Goal: Complete application form: Complete application form

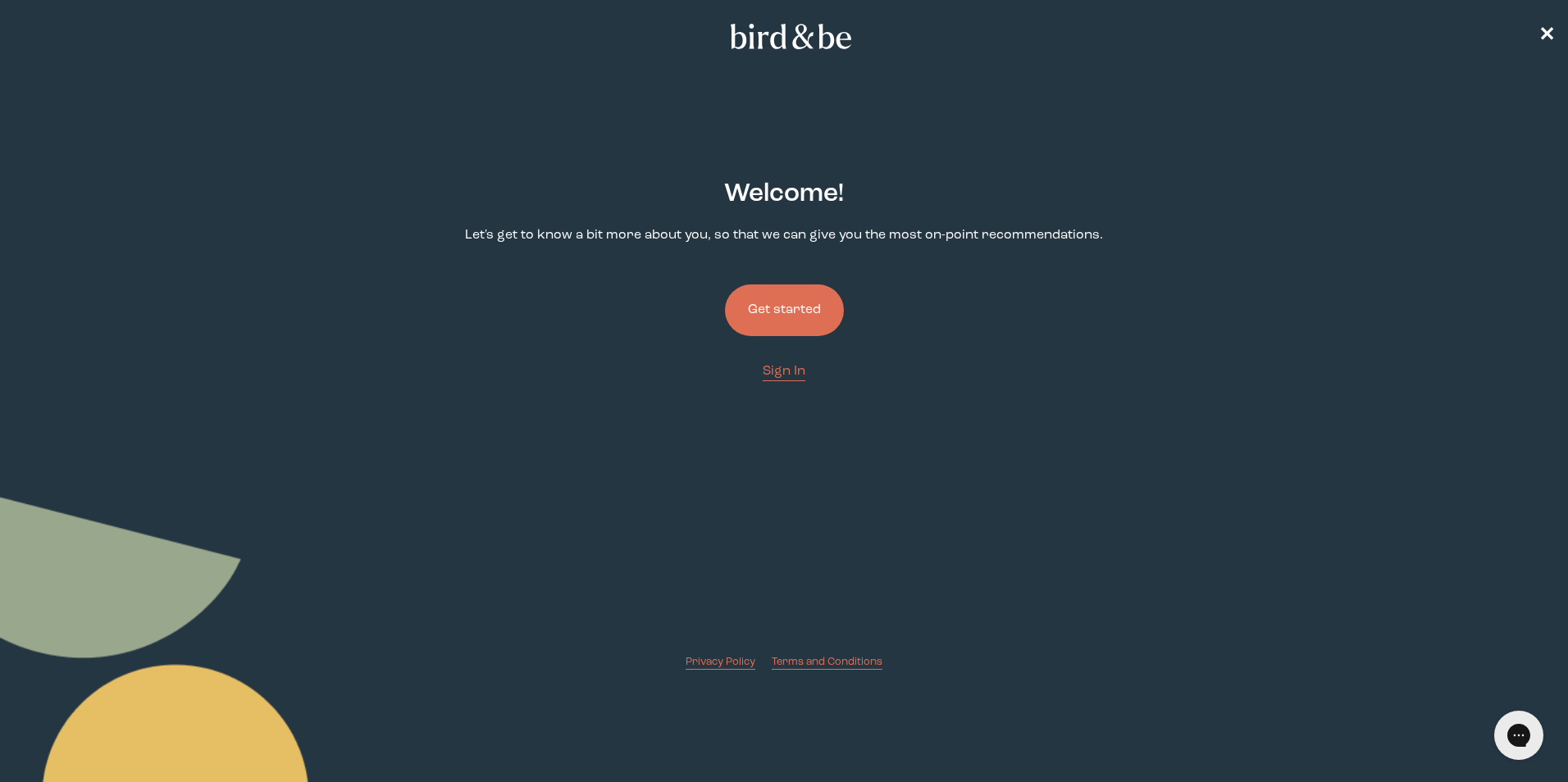
click at [757, 299] on button "Get started" at bounding box center [784, 310] width 119 height 52
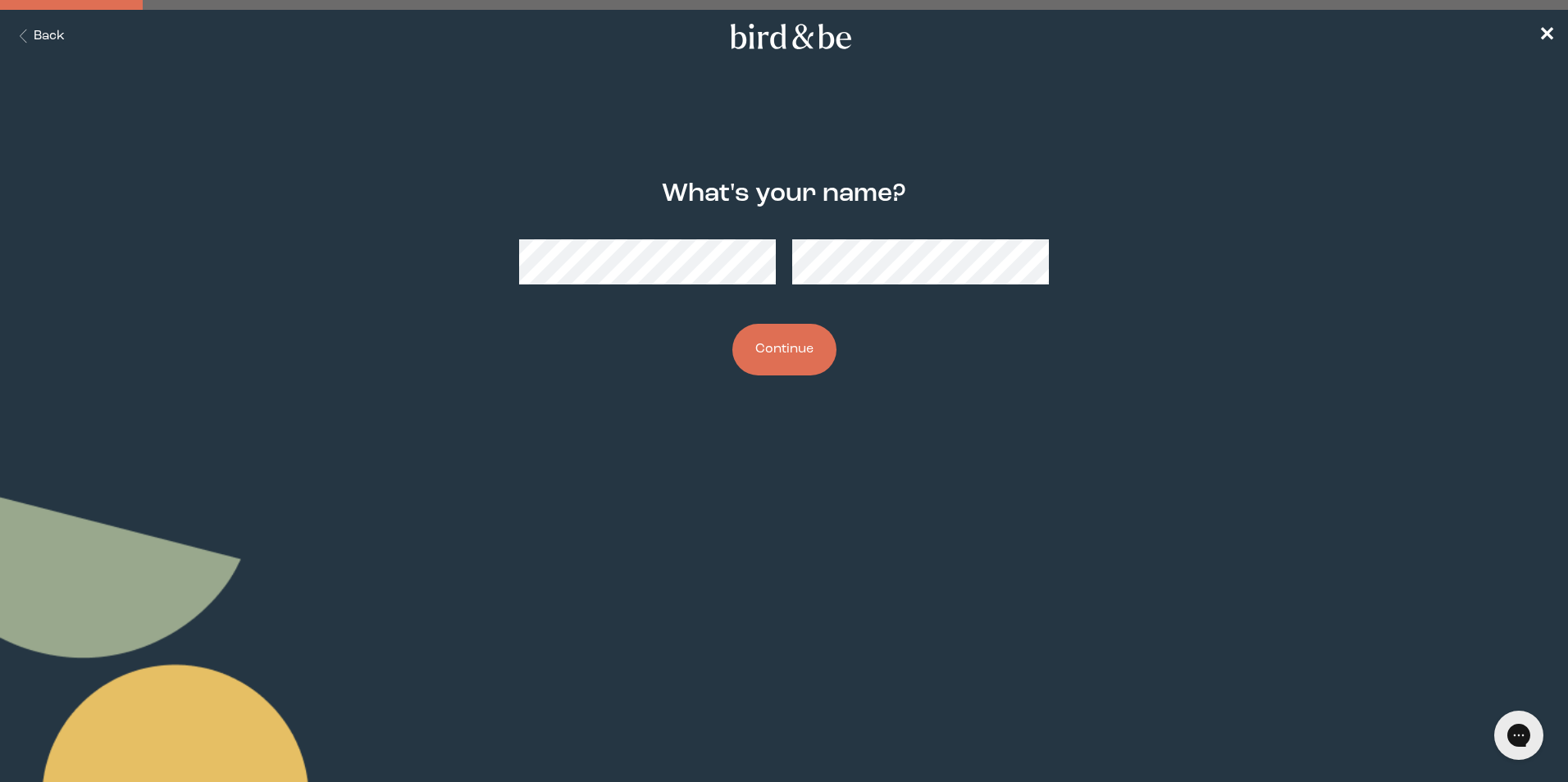
click at [819, 331] on button "Continue" at bounding box center [784, 350] width 104 height 52
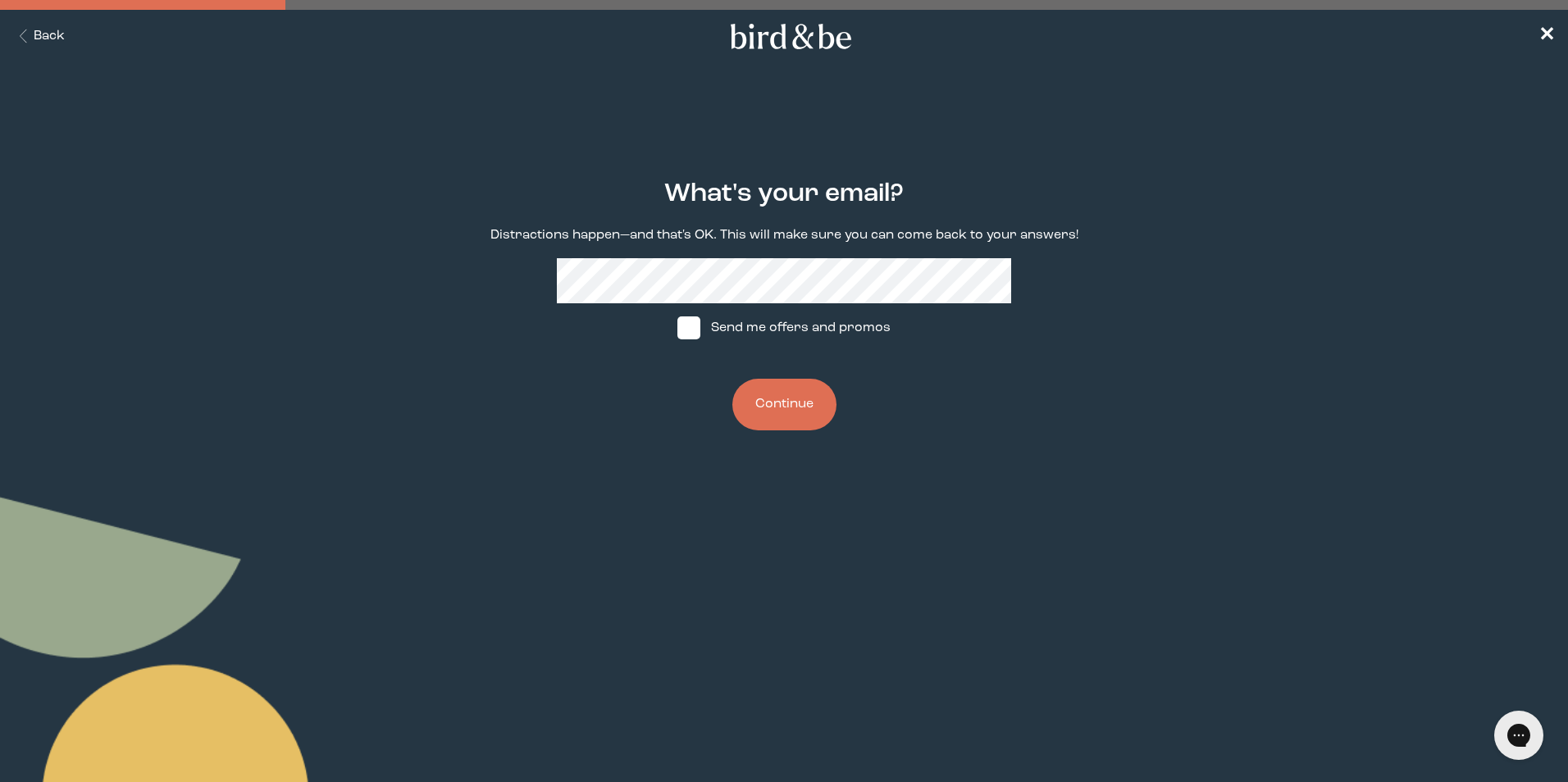
click at [28, 30] on icon "Back Button" at bounding box center [23, 37] width 21 height 14
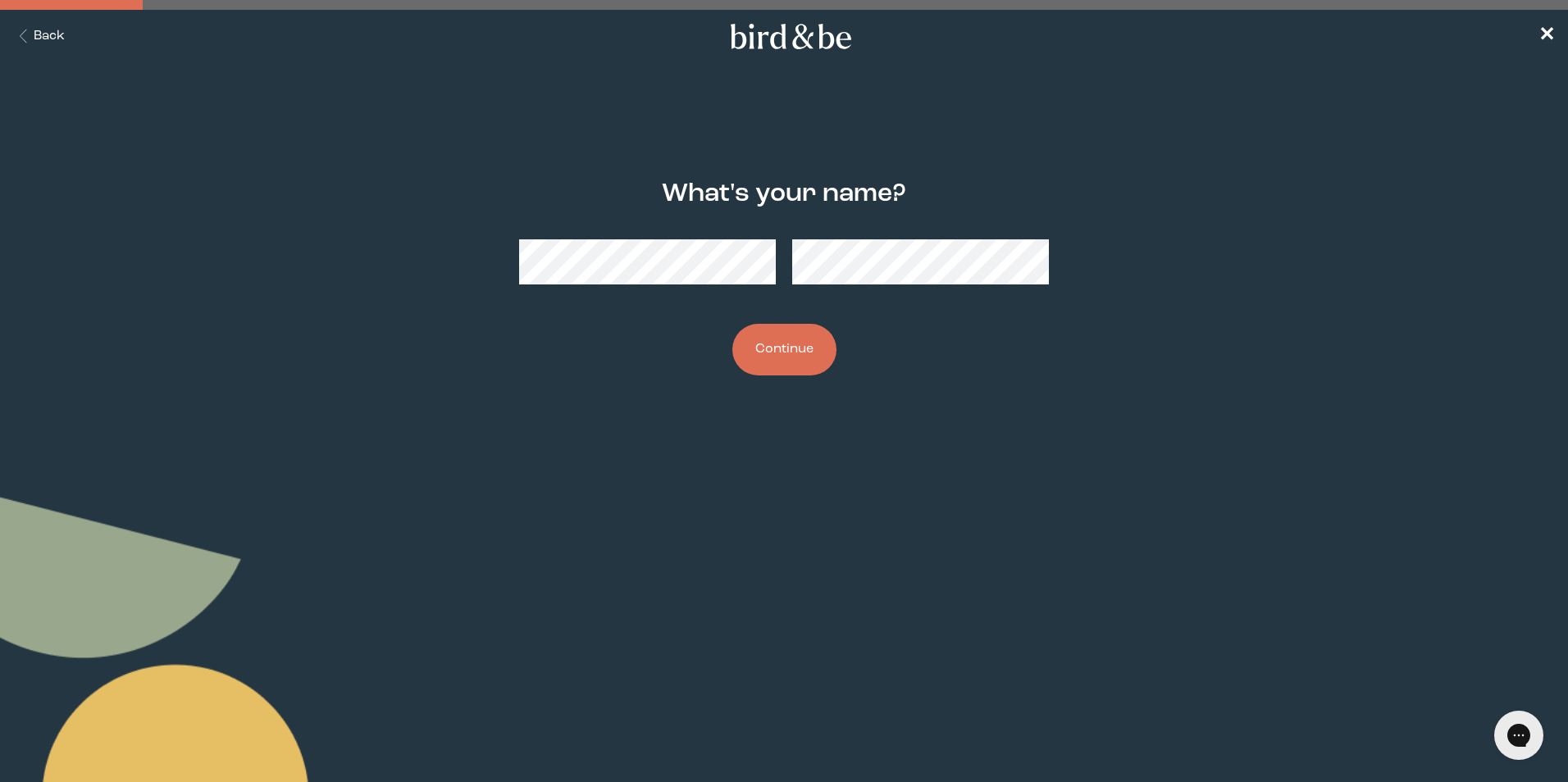
click at [28, 30] on icon "Back Button" at bounding box center [23, 37] width 21 height 14
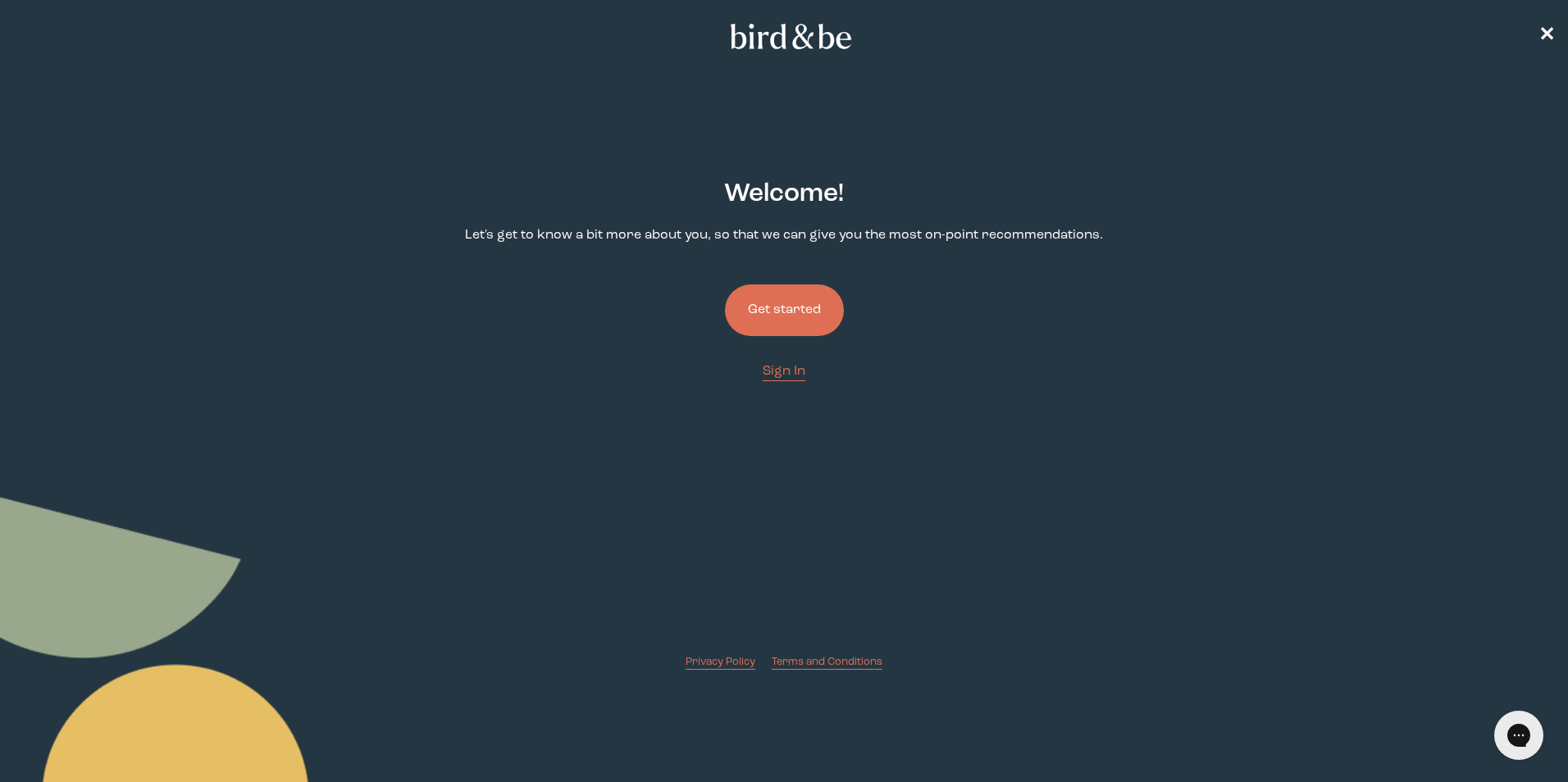
click at [806, 311] on button "Get started" at bounding box center [784, 310] width 119 height 52
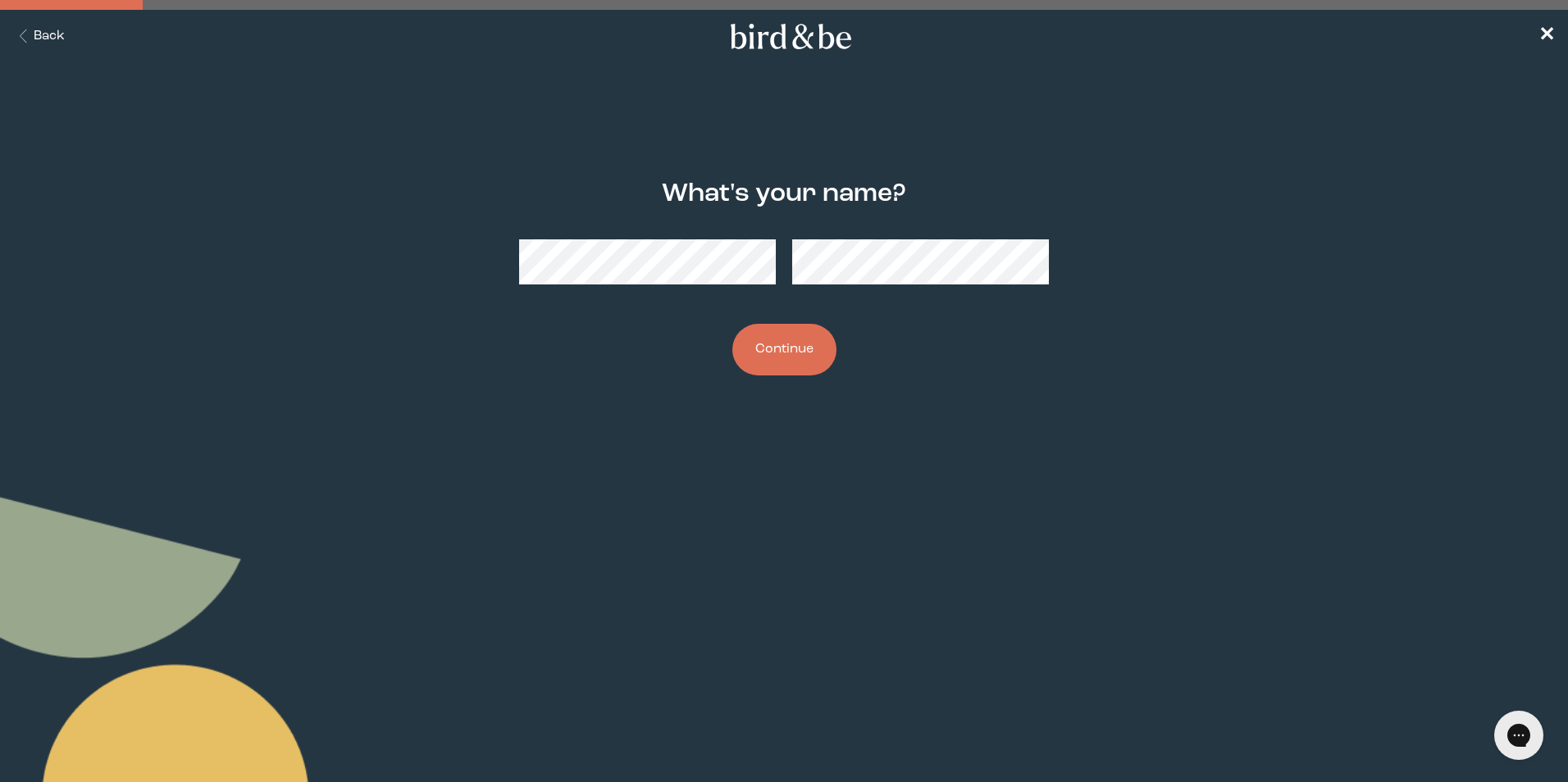
click at [784, 353] on button "Continue" at bounding box center [784, 350] width 104 height 52
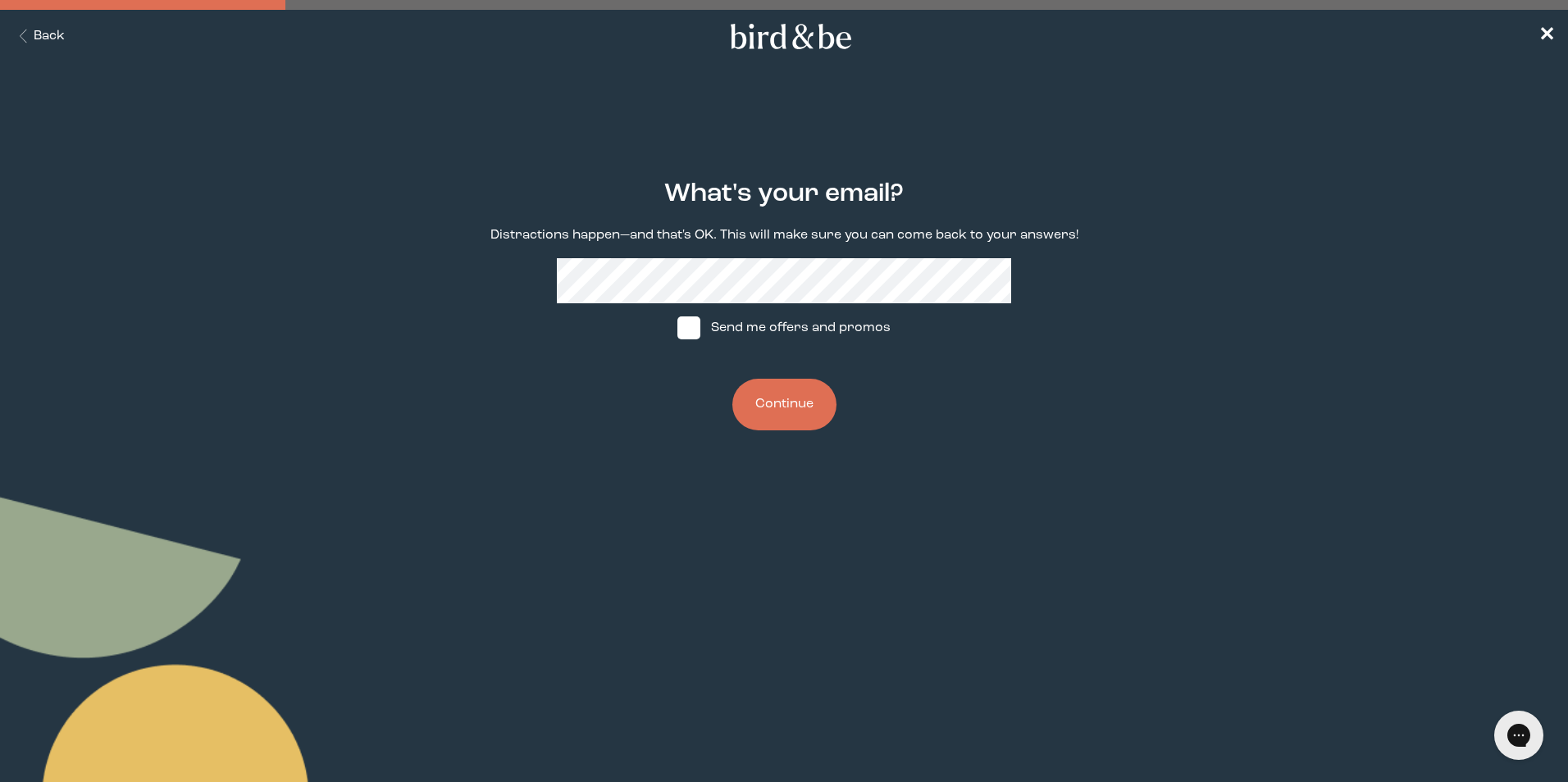
click at [773, 402] on button "Continue" at bounding box center [784, 405] width 104 height 52
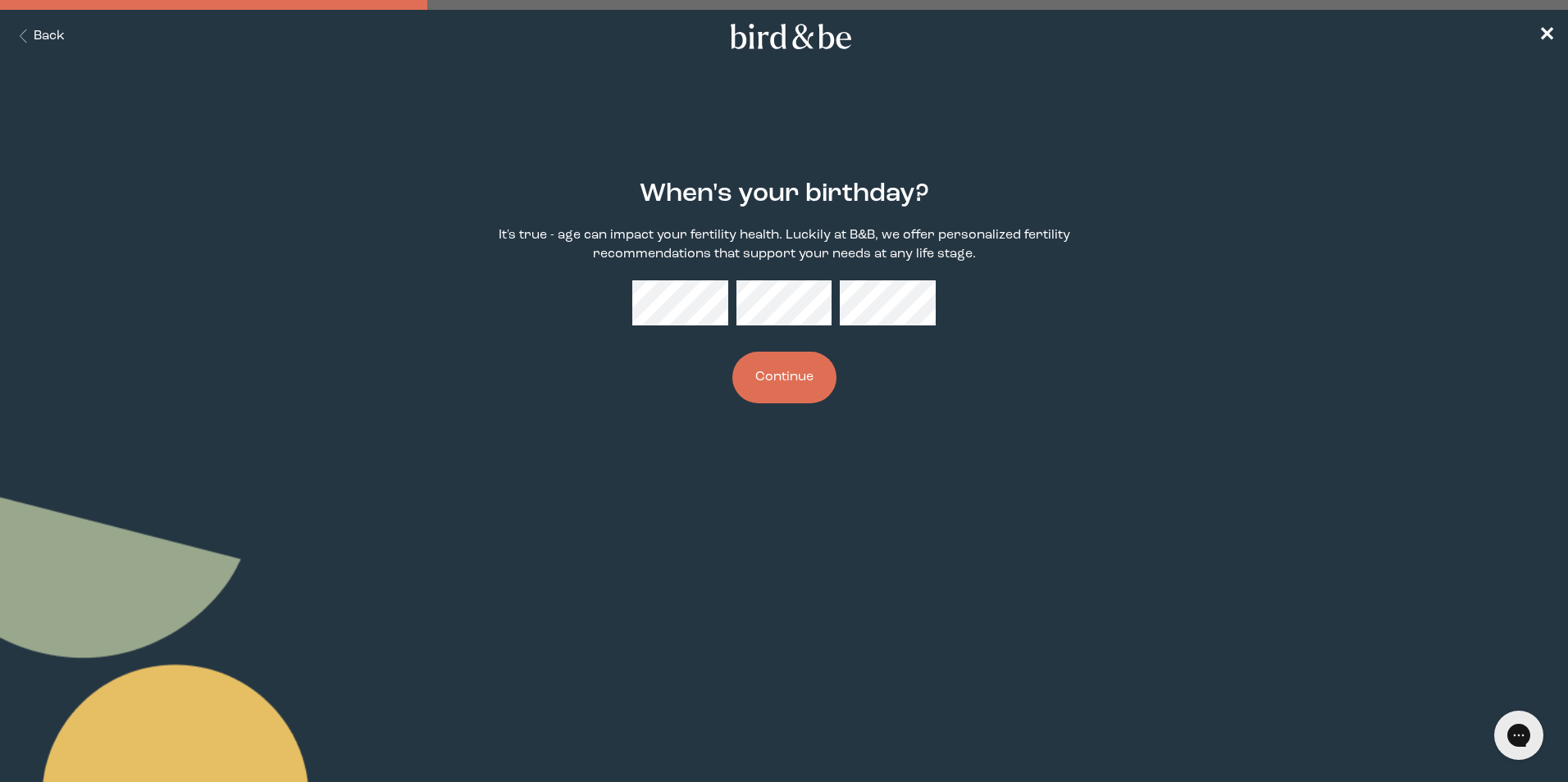
click at [785, 366] on button "Continue" at bounding box center [784, 377] width 104 height 52
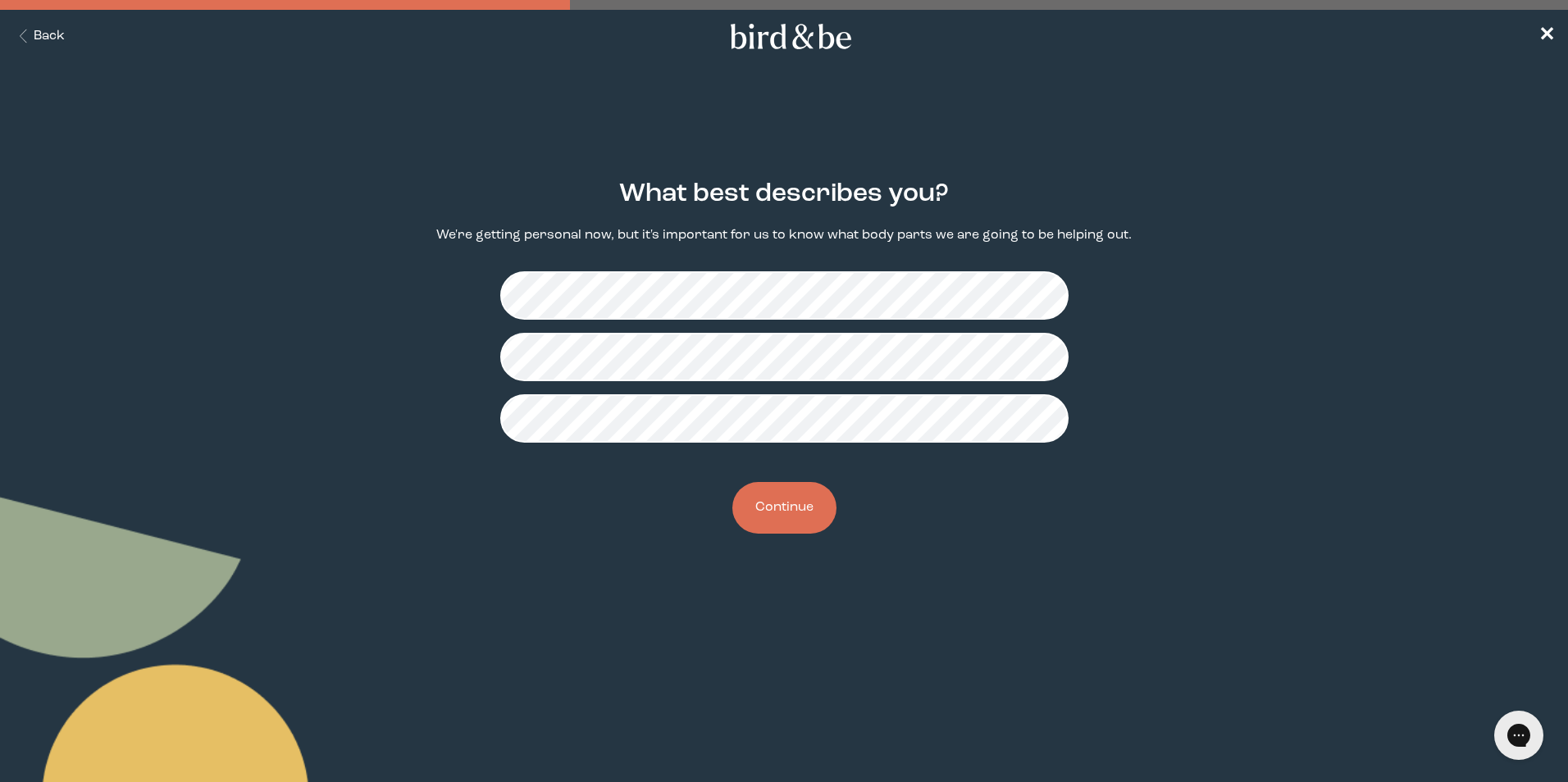
click at [795, 514] on button "Continue" at bounding box center [784, 508] width 104 height 52
click at [804, 498] on button "Continue" at bounding box center [784, 508] width 104 height 52
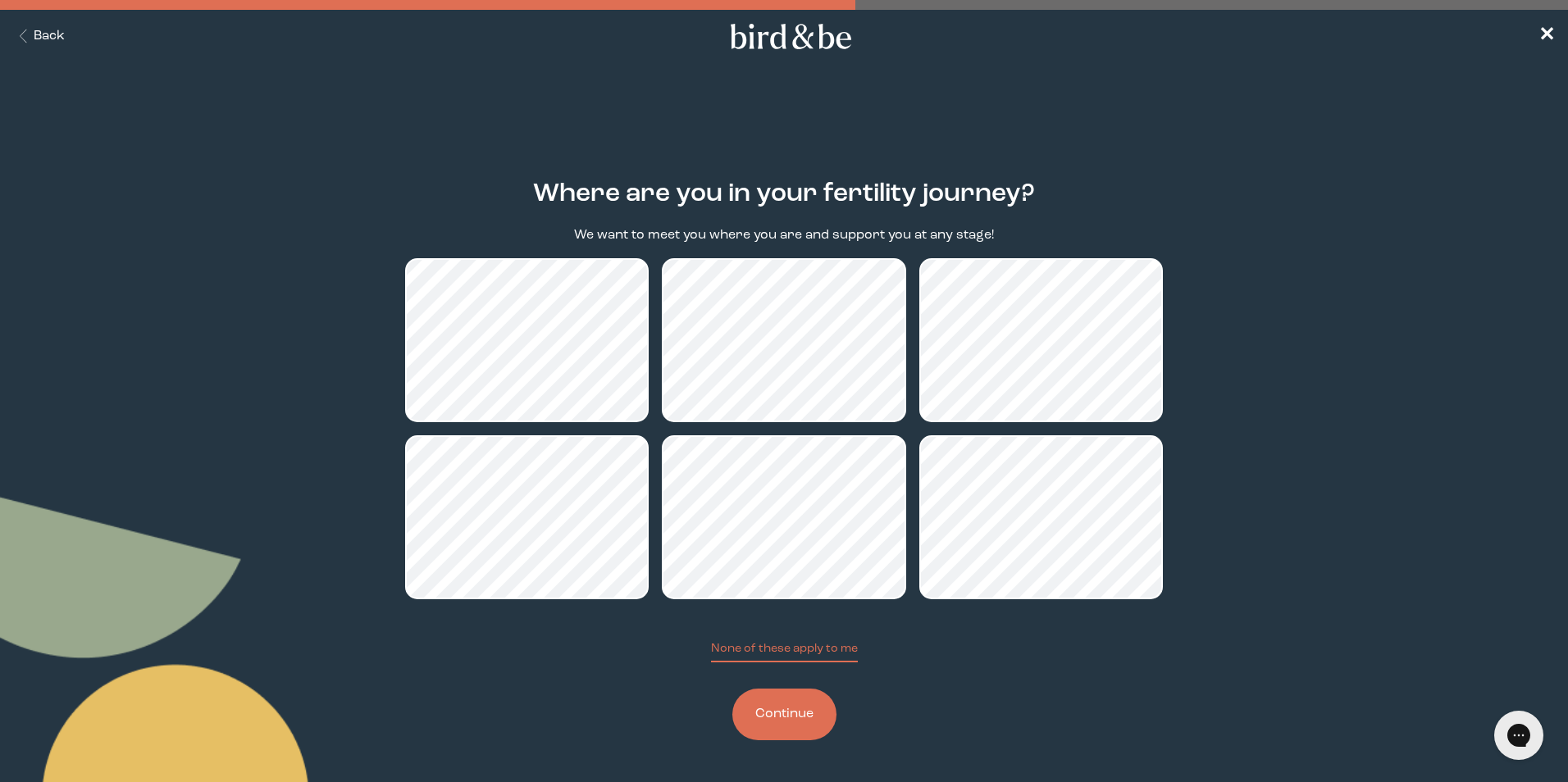
click at [772, 706] on button "Continue" at bounding box center [784, 715] width 104 height 52
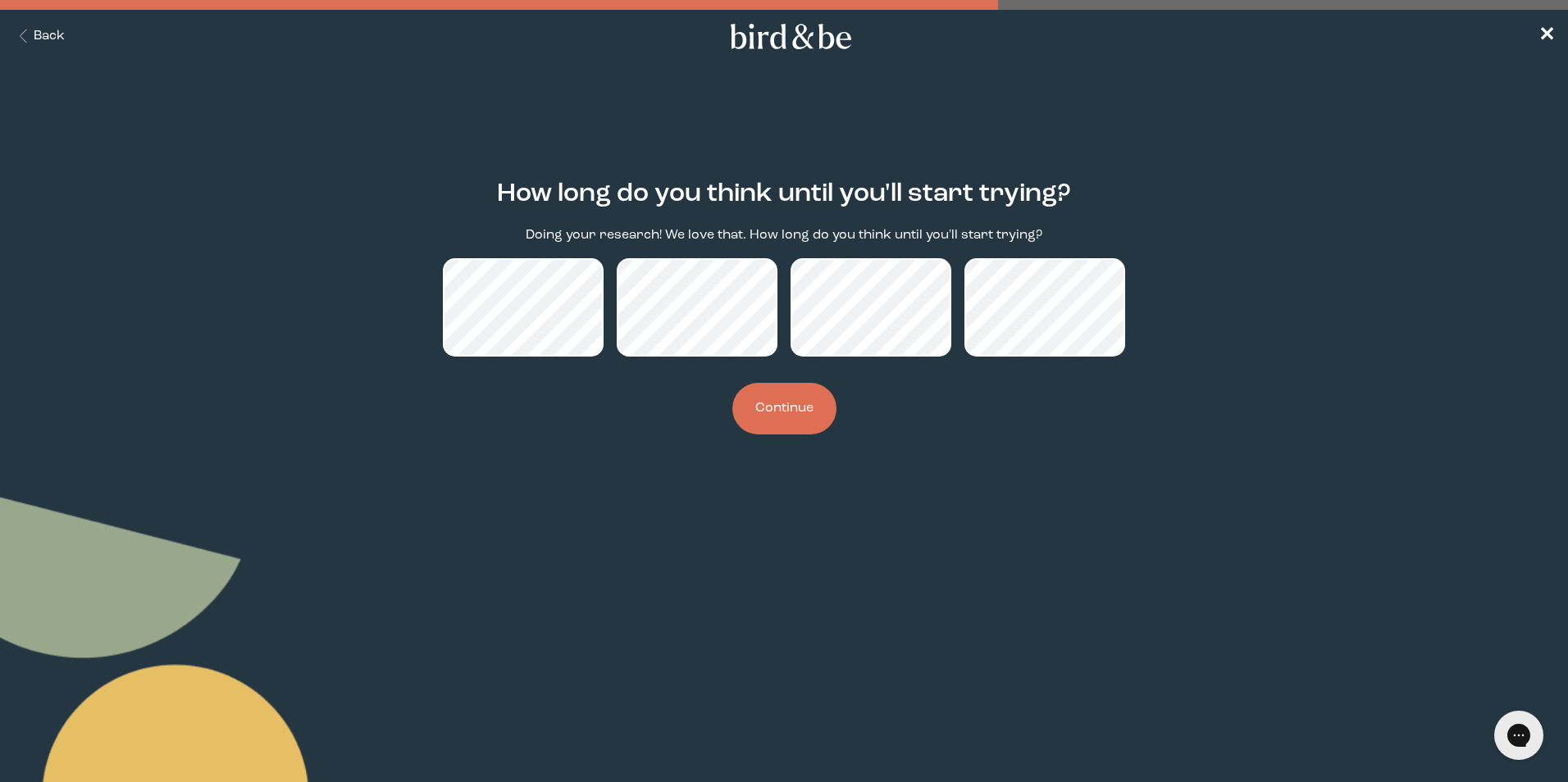
click at [770, 415] on button "Continue" at bounding box center [784, 409] width 104 height 52
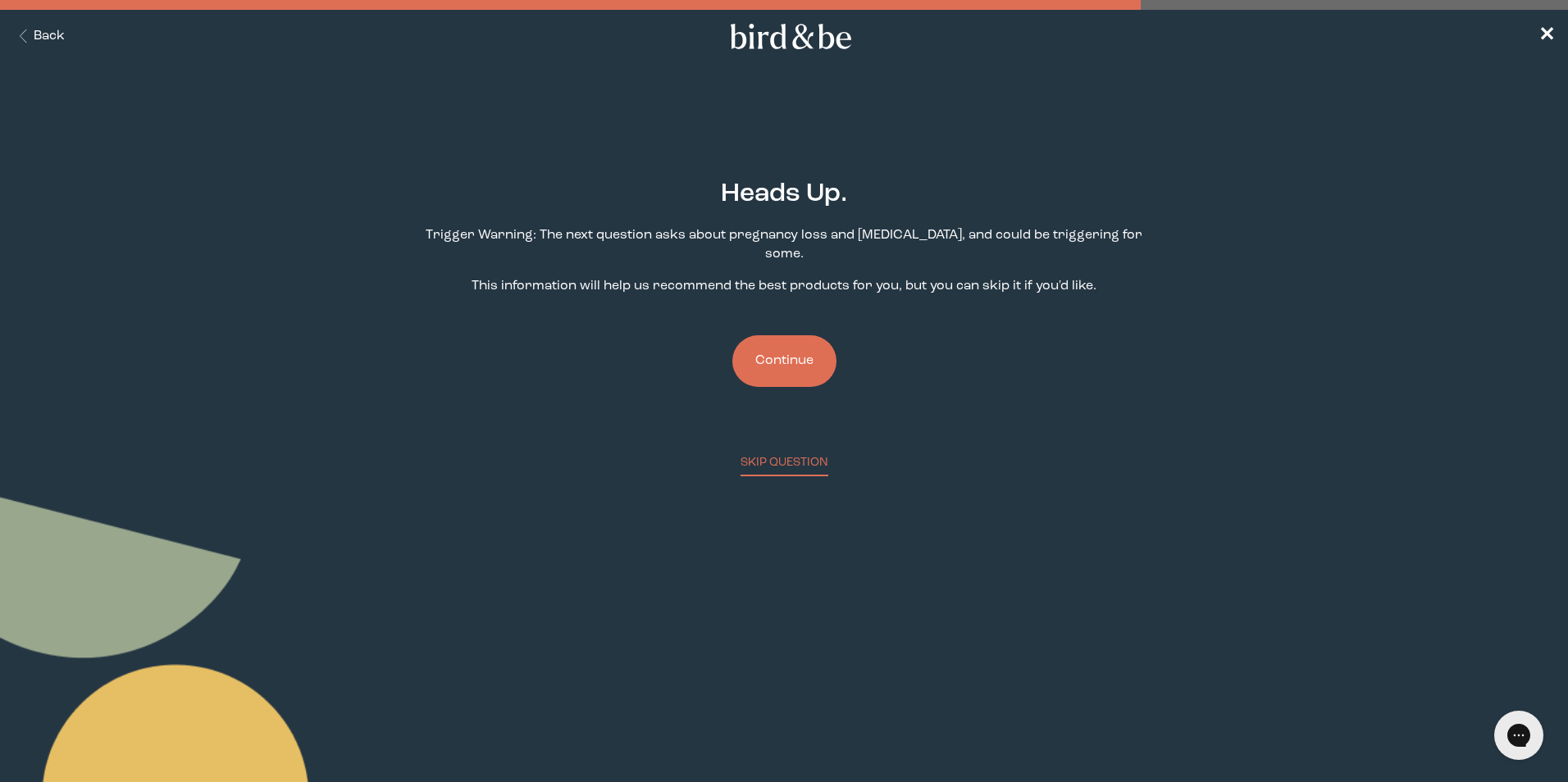
click at [783, 340] on button "Continue" at bounding box center [784, 361] width 104 height 52
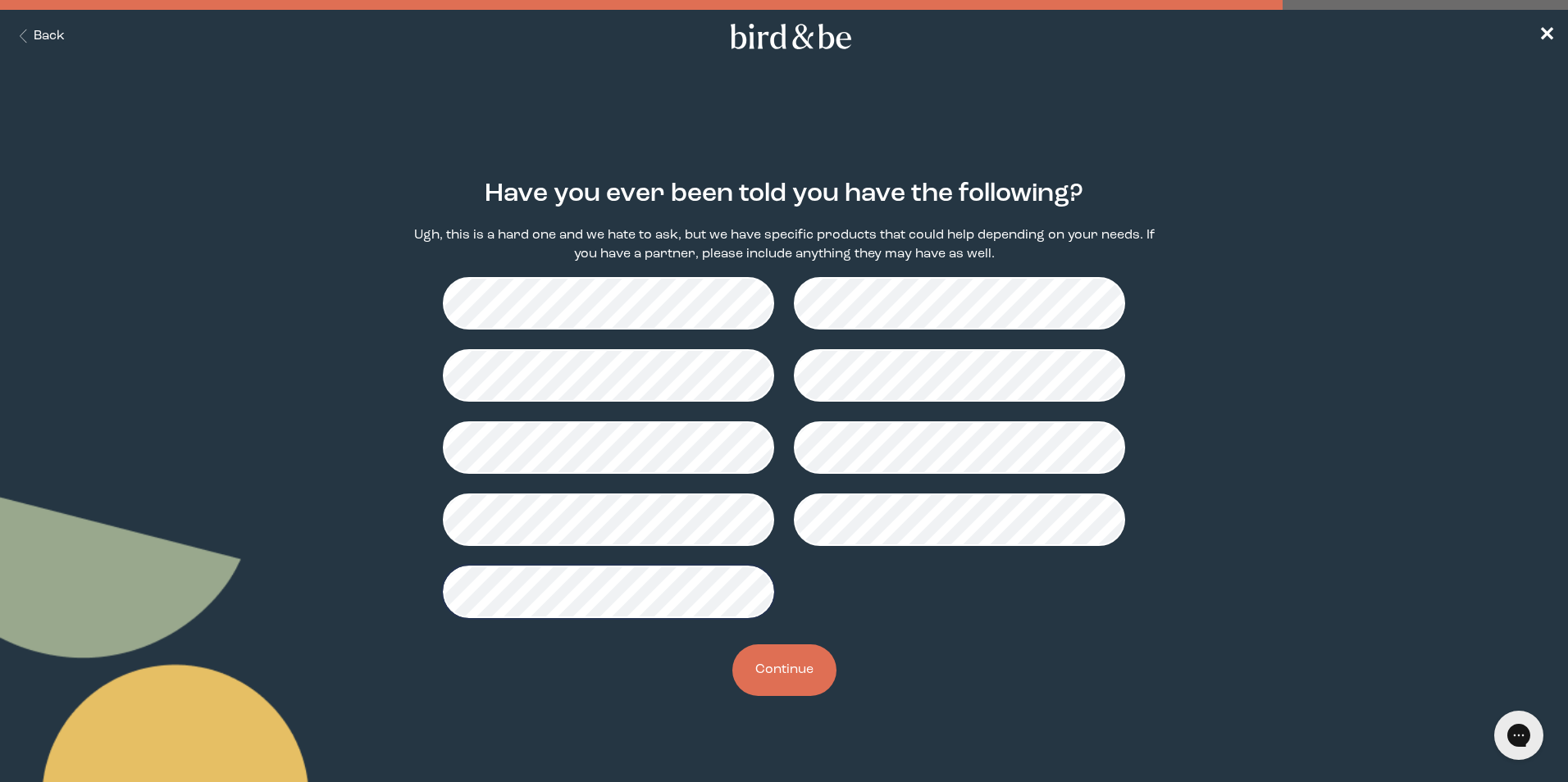
drag, startPoint x: 806, startPoint y: 662, endPoint x: 792, endPoint y: 663, distance: 14.0
click at [801, 663] on button "Continue" at bounding box center [784, 670] width 104 height 52
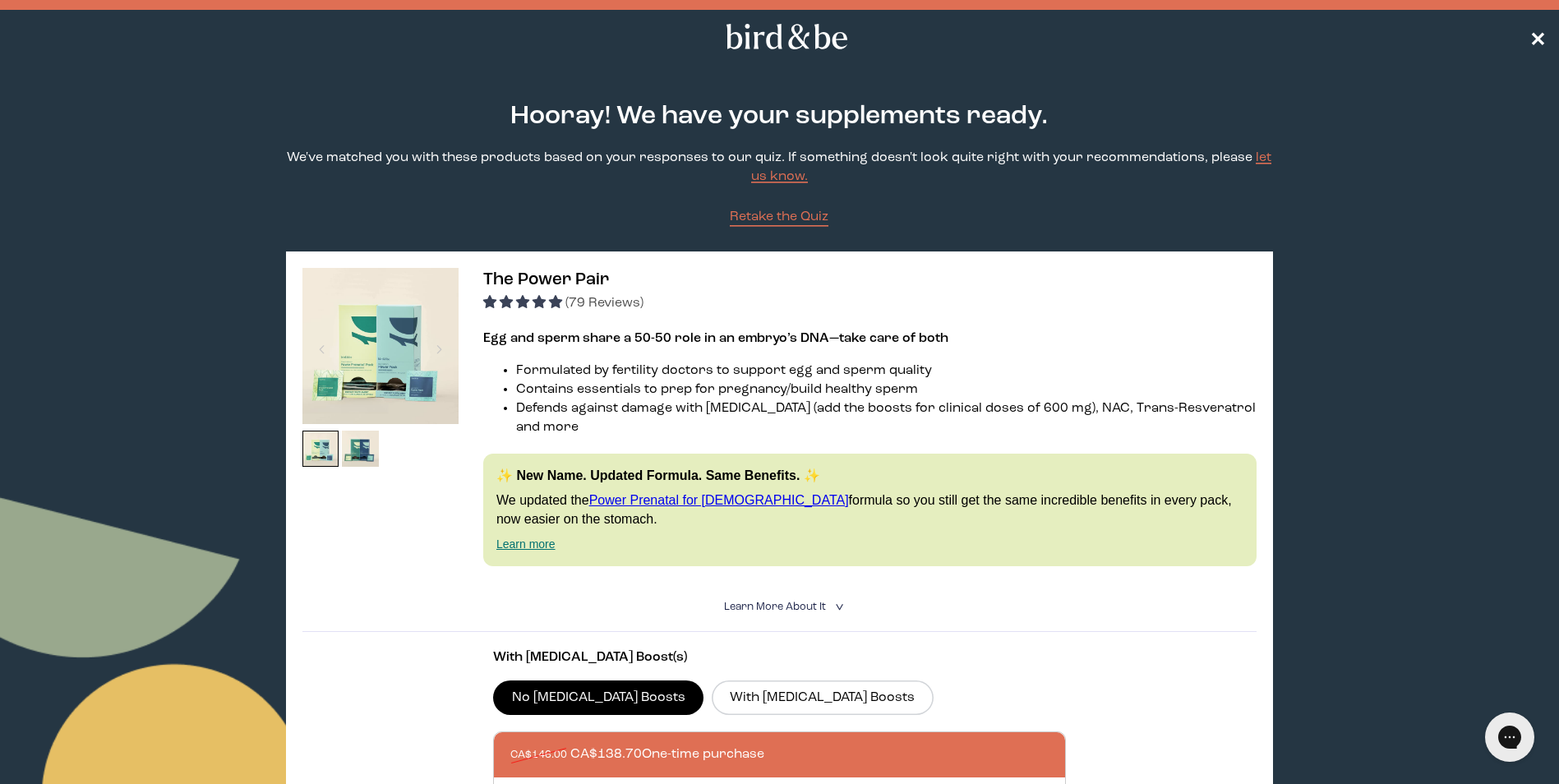
click at [1537, 25] on link "✕" at bounding box center [1538, 37] width 17 height 29
